Goal: Transaction & Acquisition: Purchase product/service

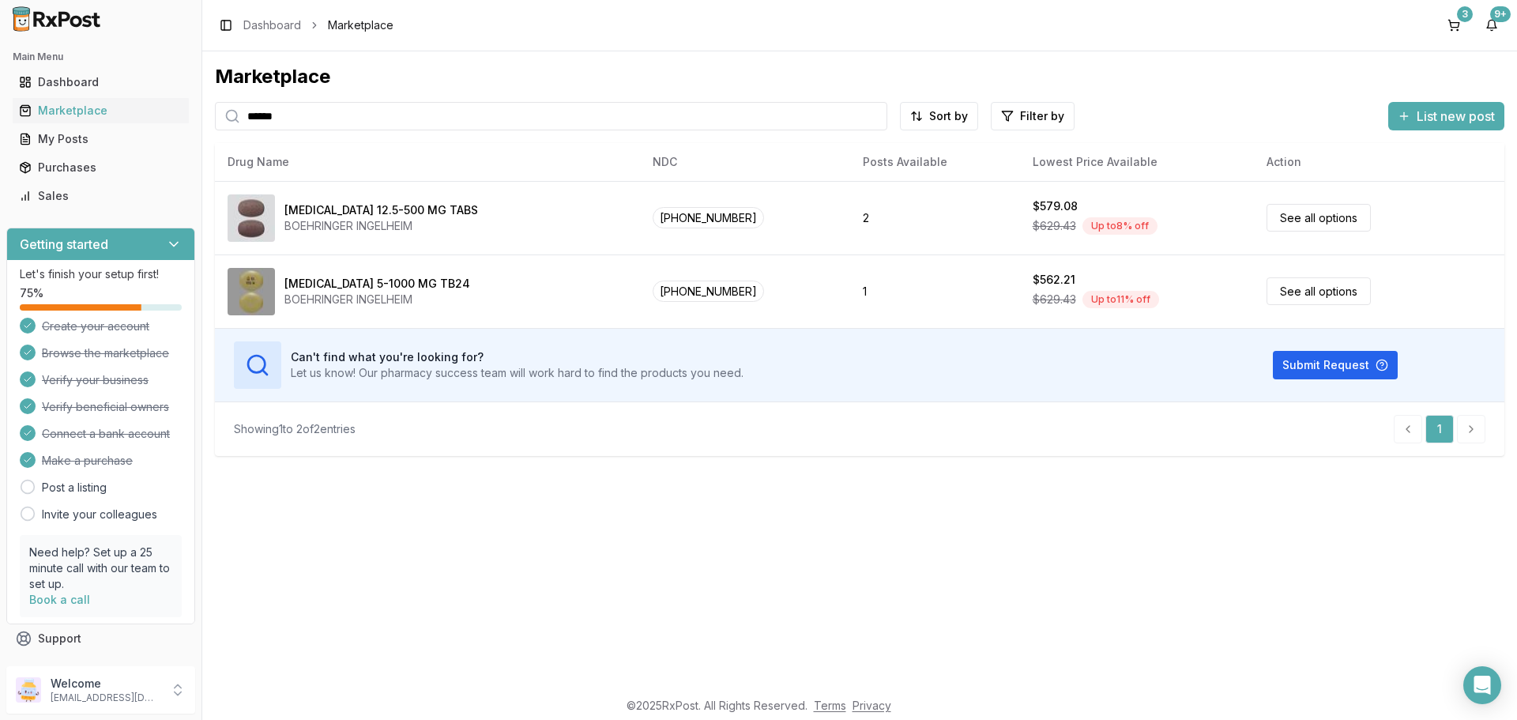
drag, startPoint x: 337, startPoint y: 117, endPoint x: 0, endPoint y: 111, distance: 337.5
click at [0, 114] on div "Main Menu Dashboard Marketplace My Posts Purchases Sales Getting started Let's …" at bounding box center [758, 360] width 1517 height 720
type input "******"
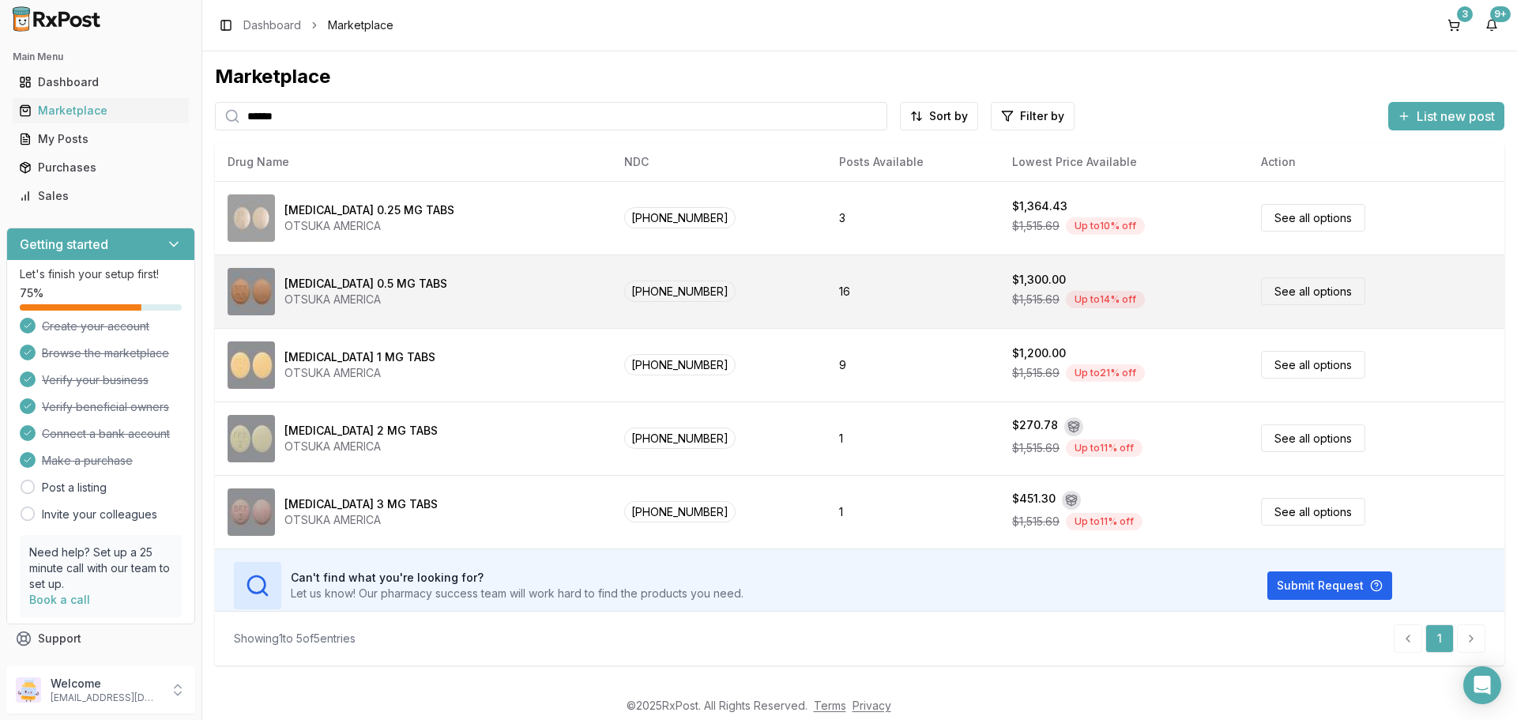
click at [1263, 284] on link "See all options" at bounding box center [1313, 291] width 104 height 28
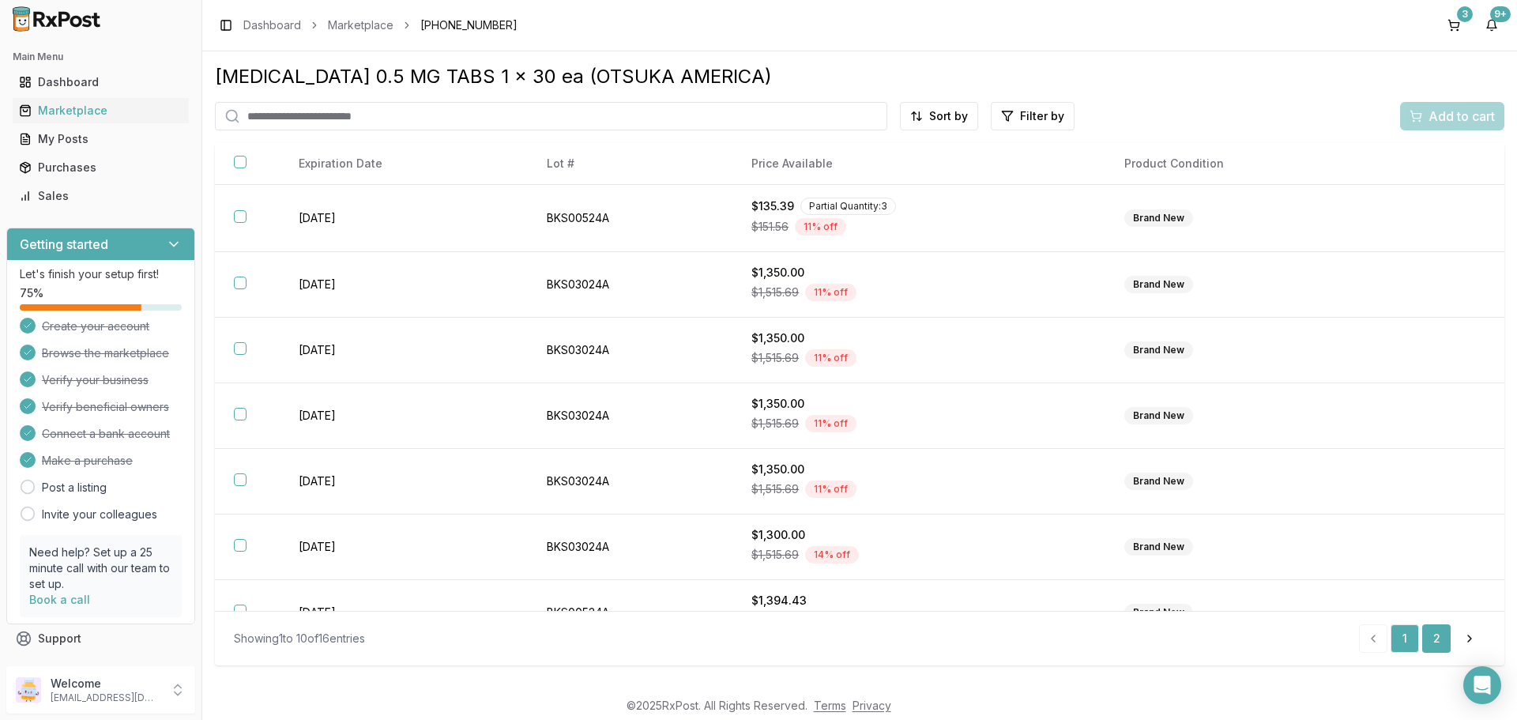
click at [1441, 632] on link "2" at bounding box center [1436, 638] width 28 height 28
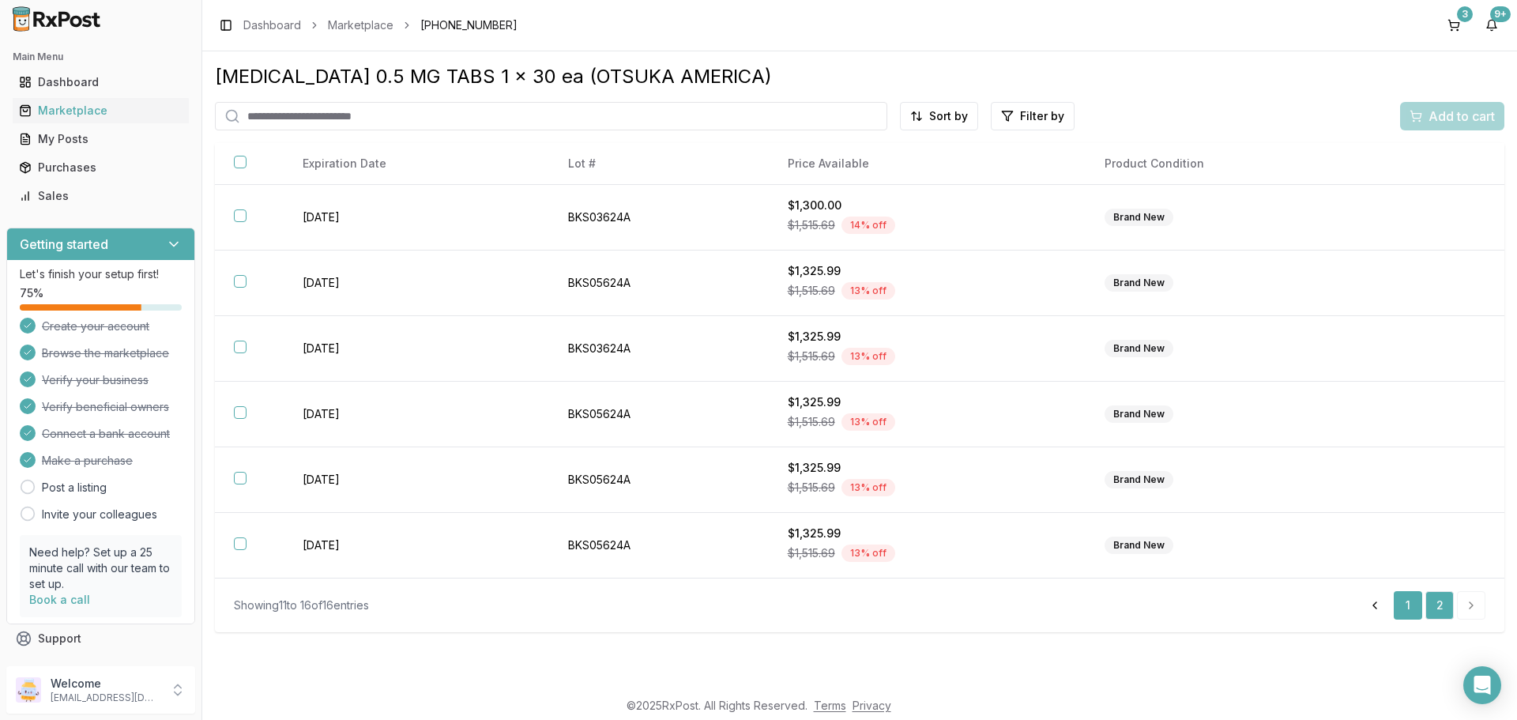
click at [1409, 603] on link "1" at bounding box center [1408, 605] width 28 height 28
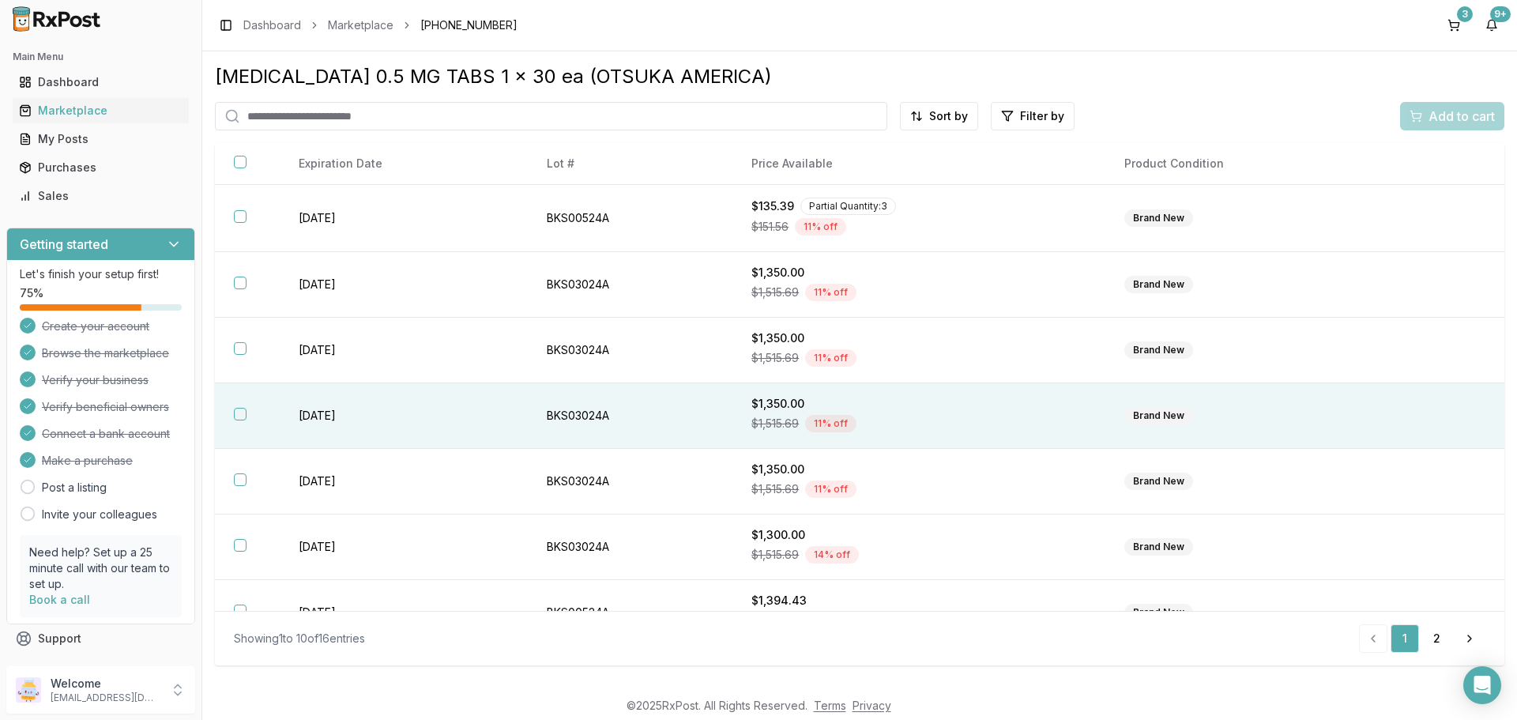
scroll to position [79, 0]
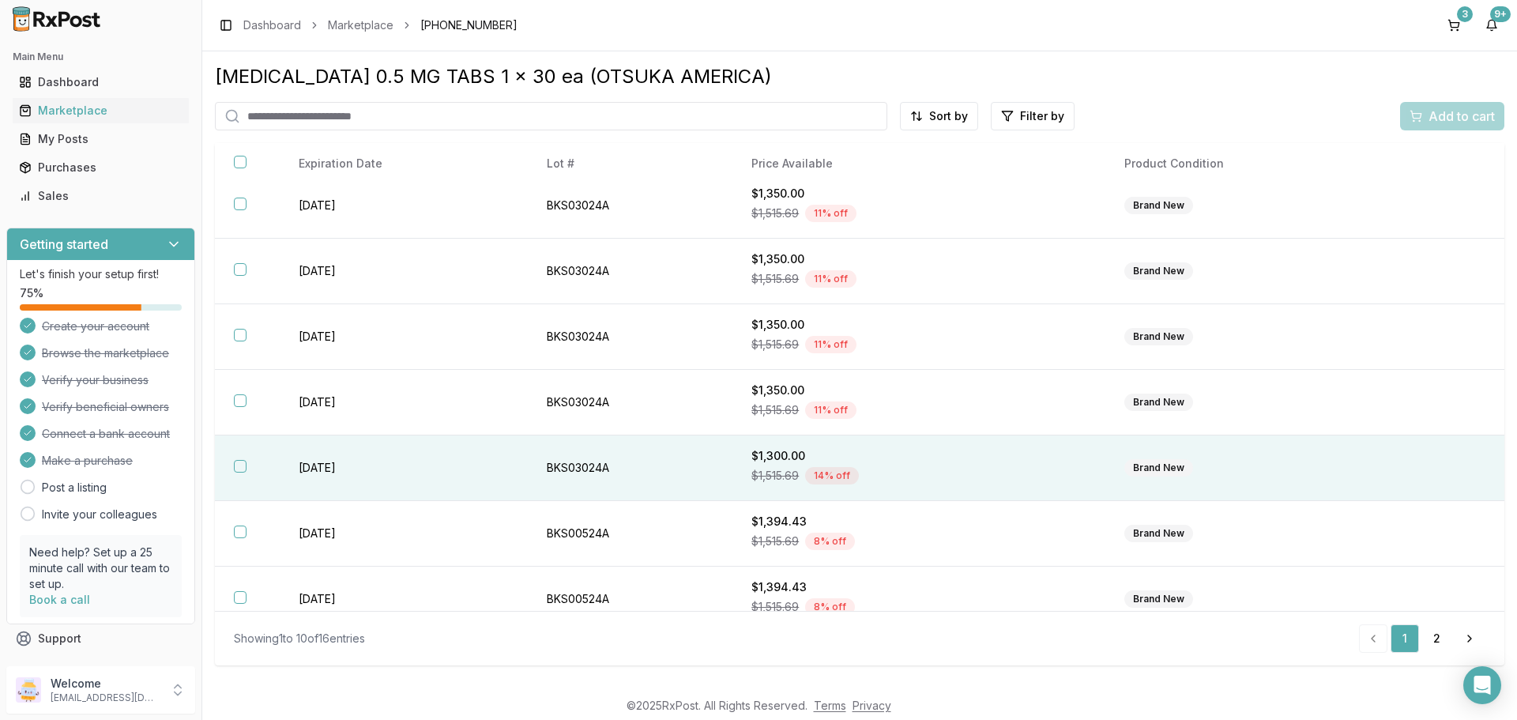
click at [240, 463] on button "button" at bounding box center [240, 466] width 13 height 13
click at [1463, 102] on button "Add to cart" at bounding box center [1452, 116] width 104 height 28
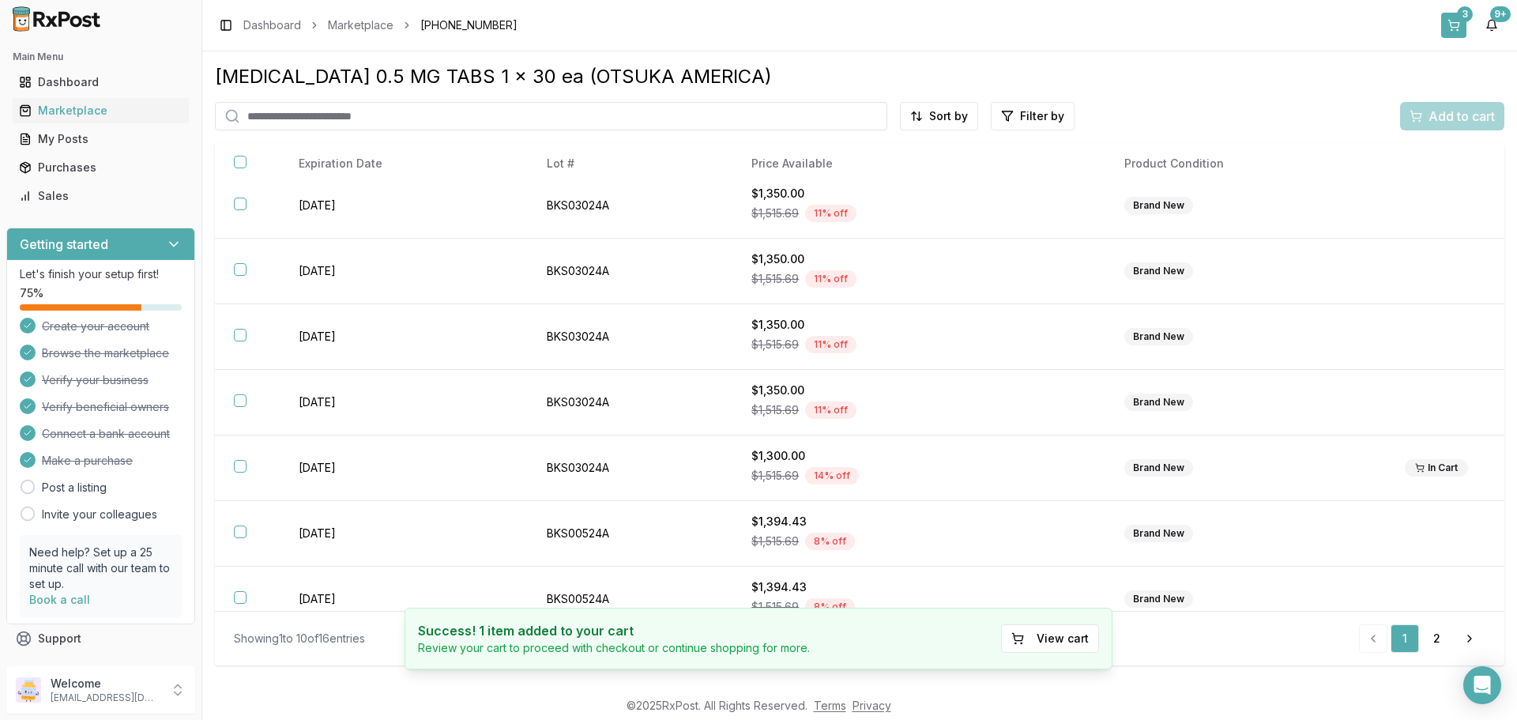
click at [1459, 23] on button "3" at bounding box center [1453, 25] width 25 height 25
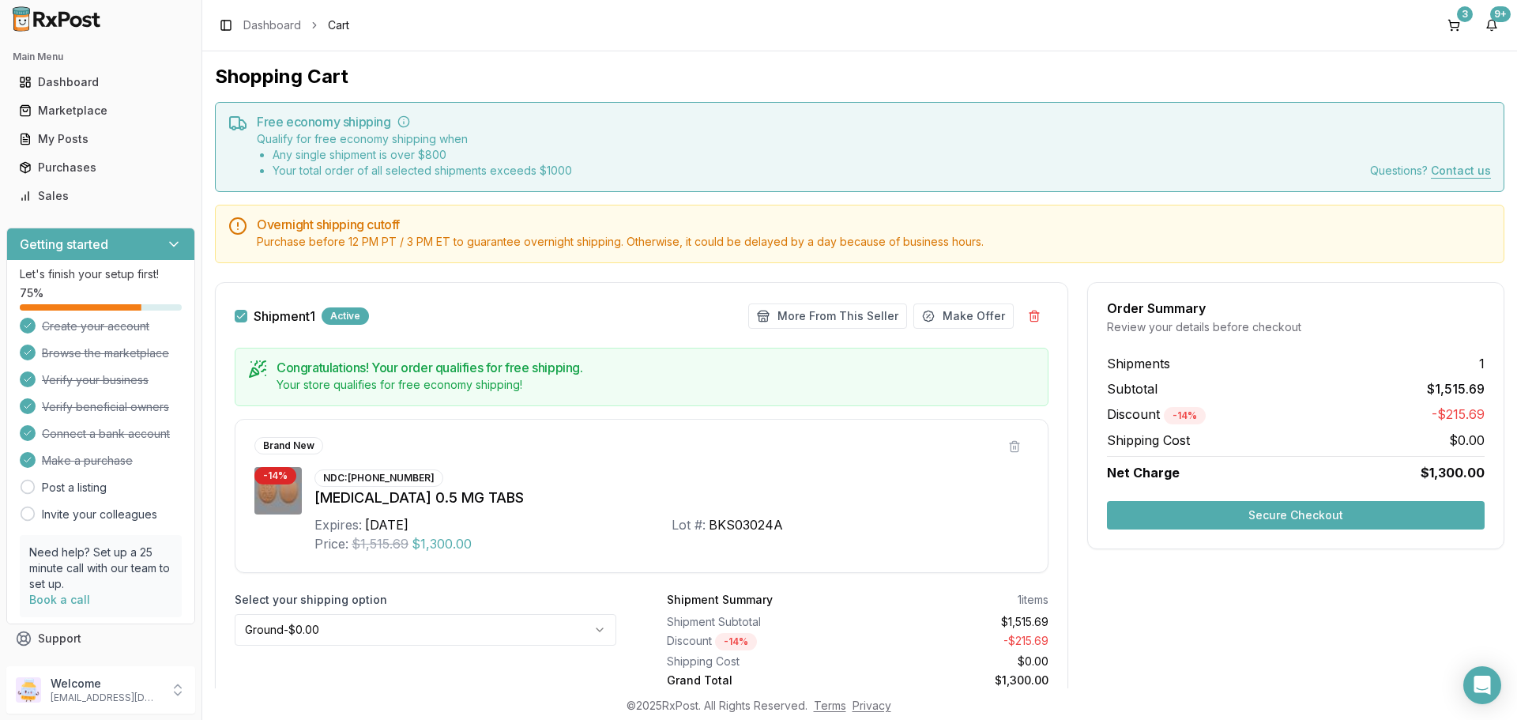
click at [1300, 522] on button "Secure Checkout" at bounding box center [1296, 515] width 378 height 28
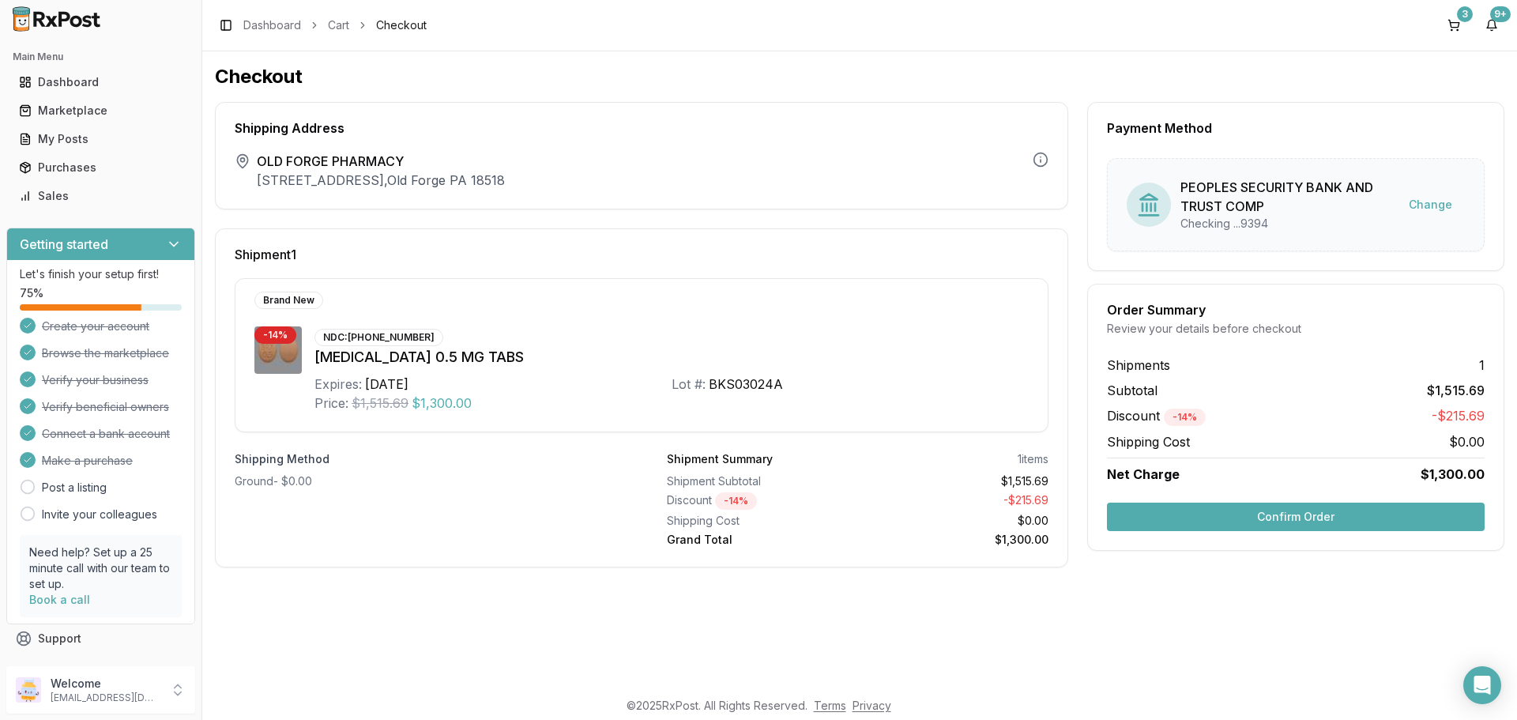
click at [1302, 522] on button "Confirm Order" at bounding box center [1296, 517] width 378 height 28
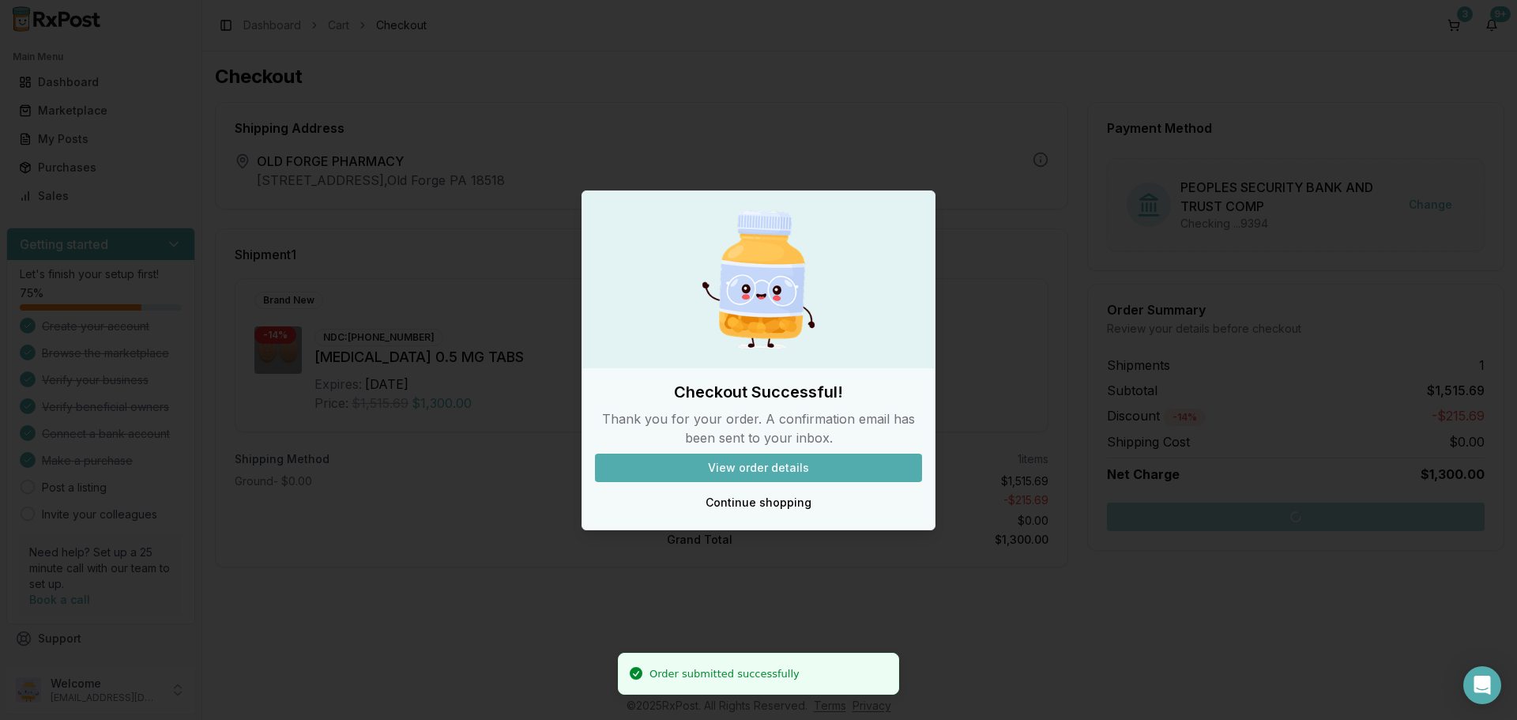
click at [760, 462] on button "View order details" at bounding box center [758, 468] width 327 height 28
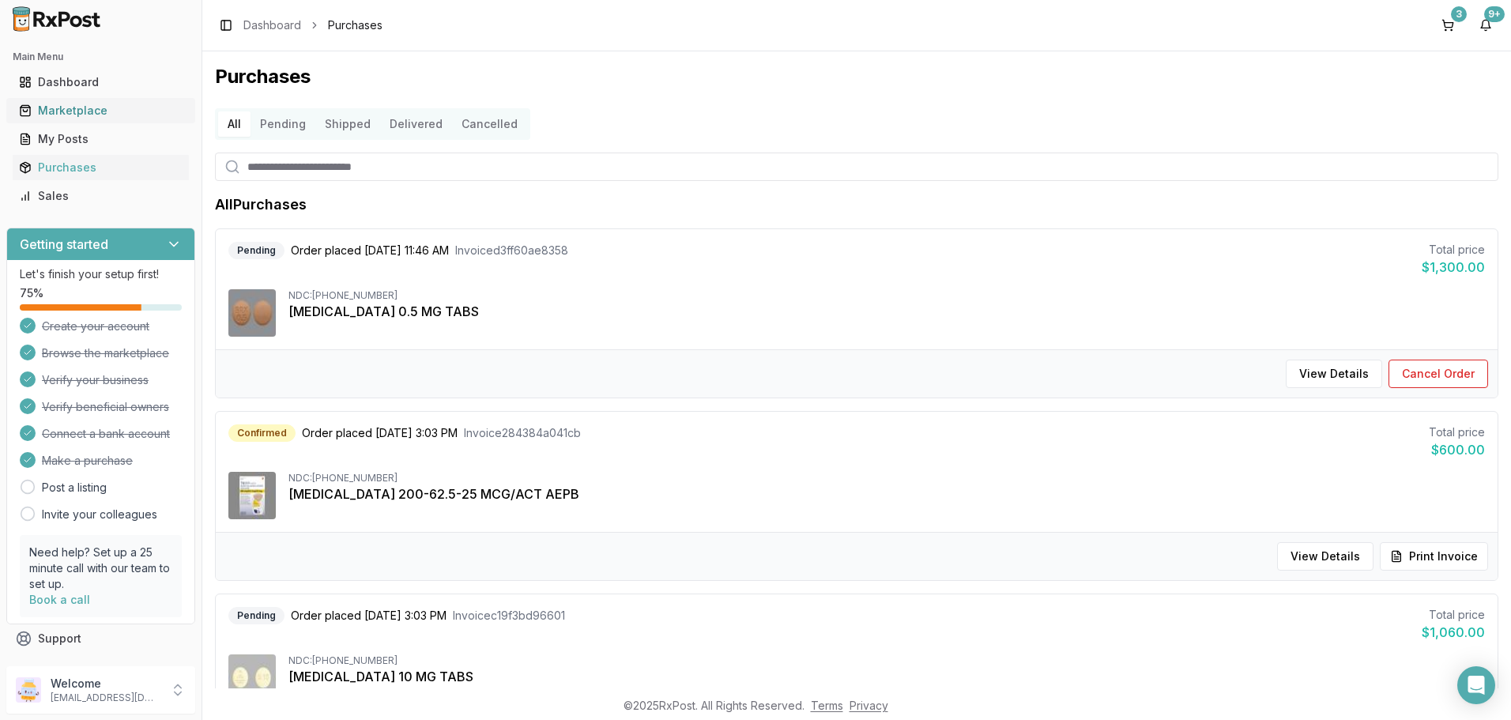
click at [85, 115] on div "Marketplace" at bounding box center [101, 111] width 164 height 16
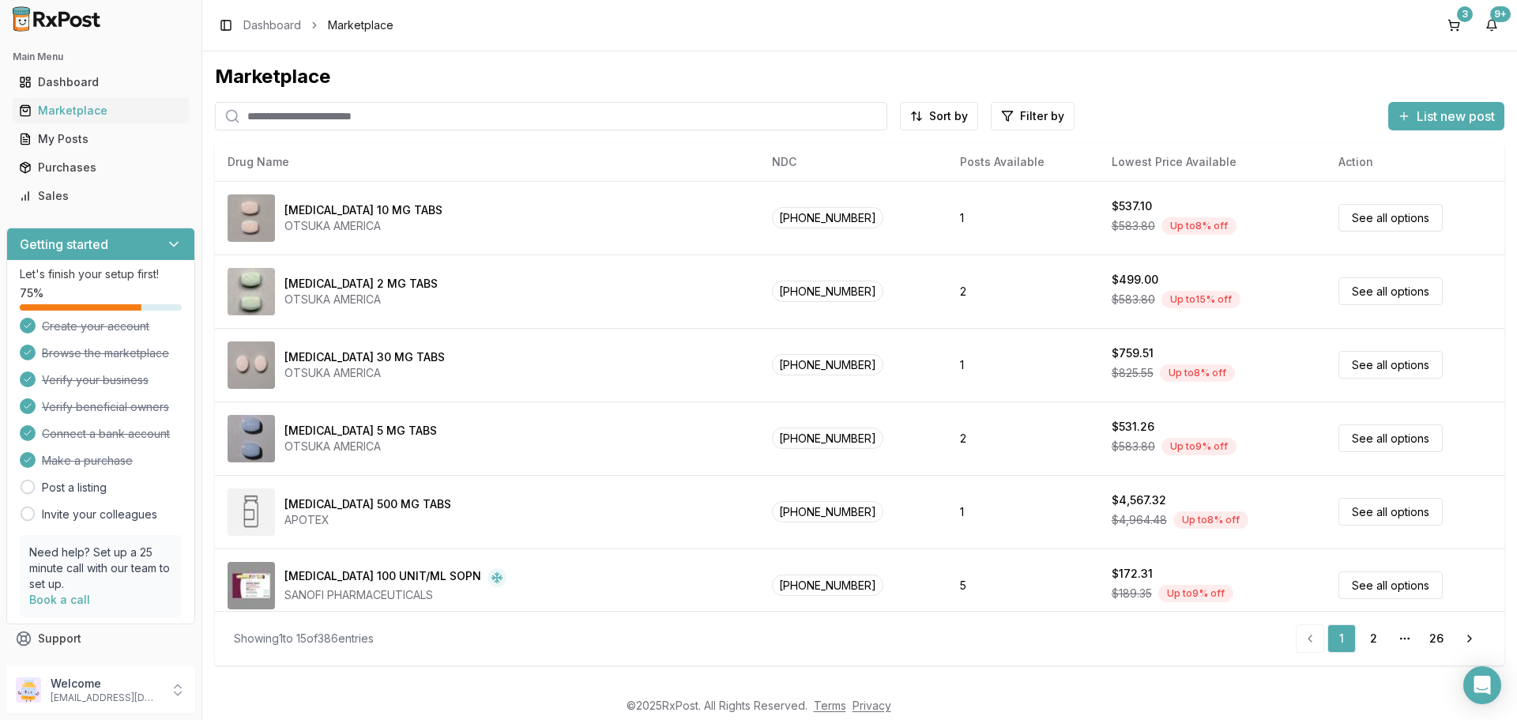
click at [391, 123] on input "search" at bounding box center [551, 116] width 672 height 28
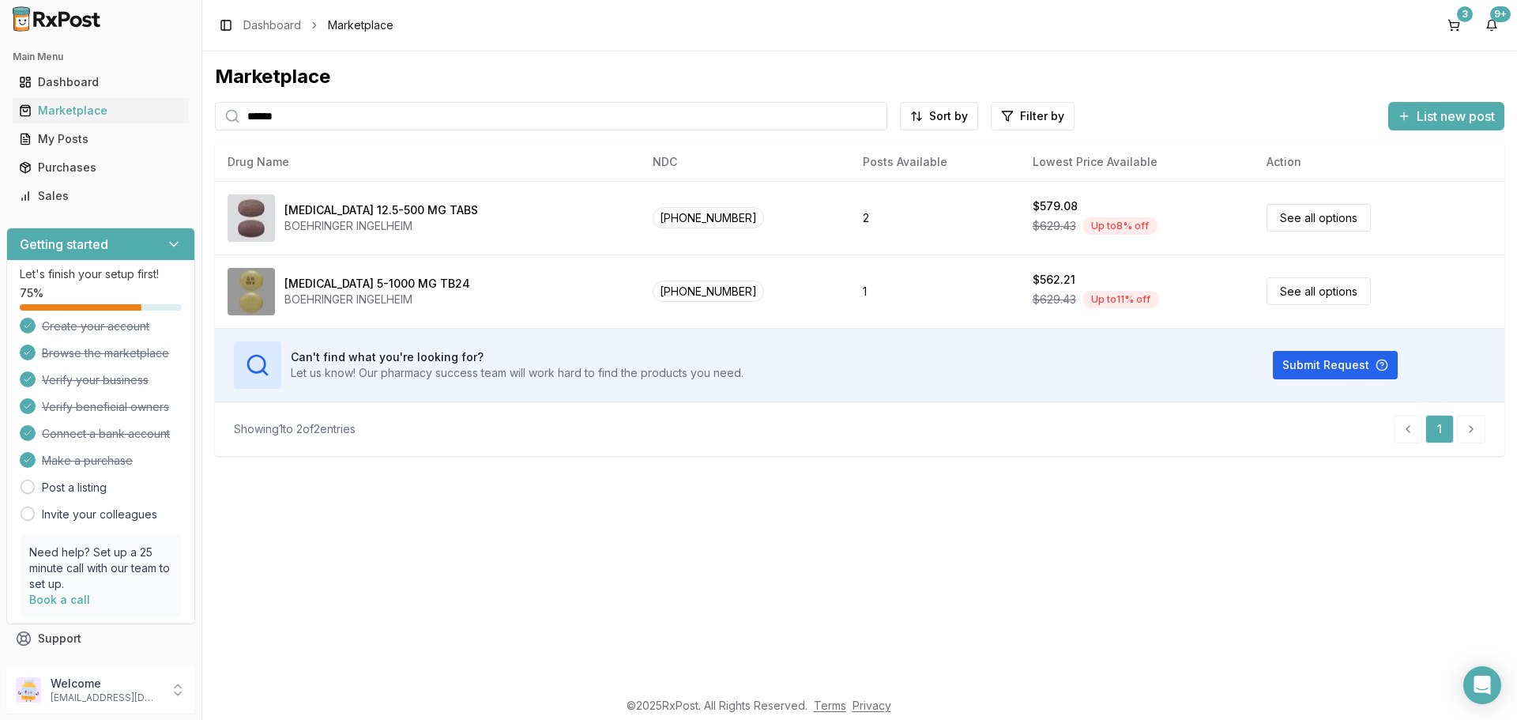
type input "******"
